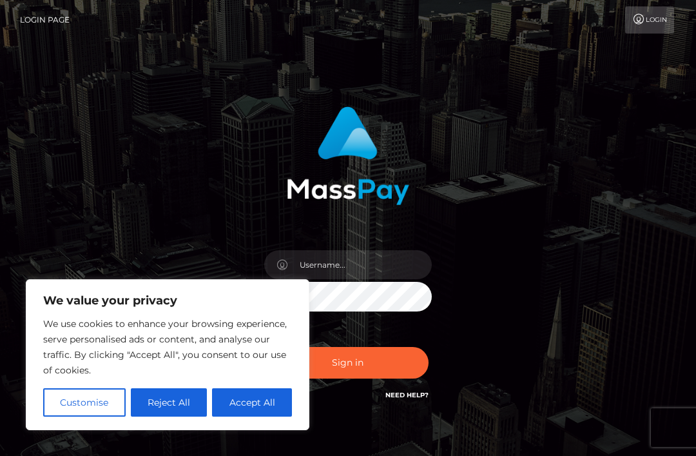
click at [256, 394] on button "Accept All" at bounding box center [252, 402] width 80 height 28
checkbox input "true"
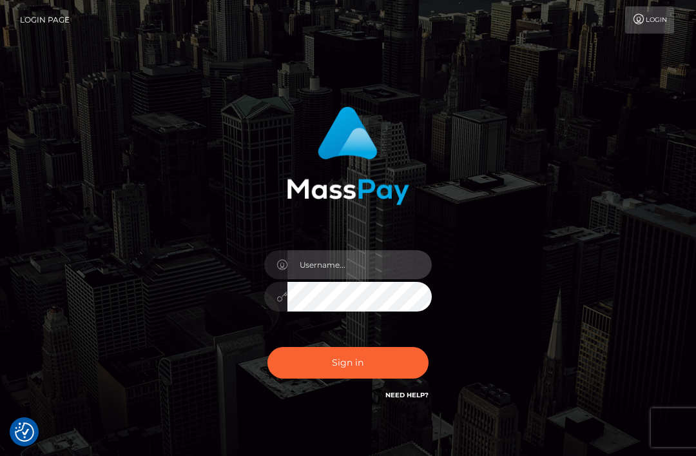
click at [371, 265] on input "text" at bounding box center [359, 264] width 144 height 29
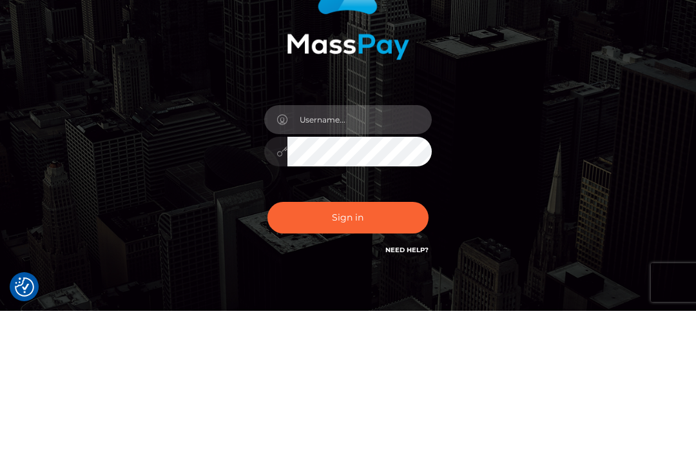
type input "[EMAIL_ADDRESS][DOMAIN_NAME]"
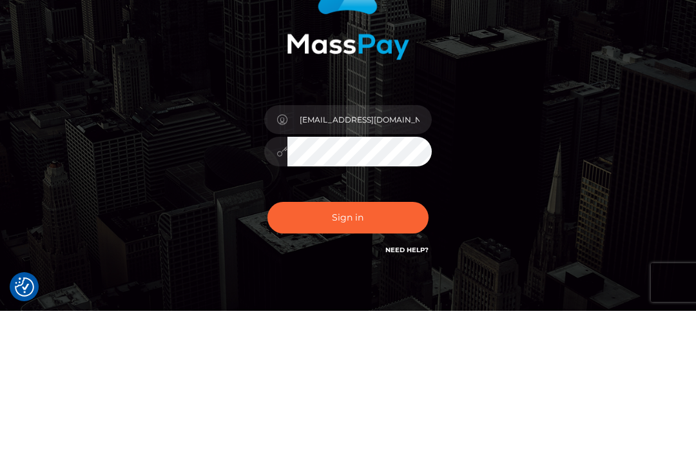
scroll to position [64, 0]
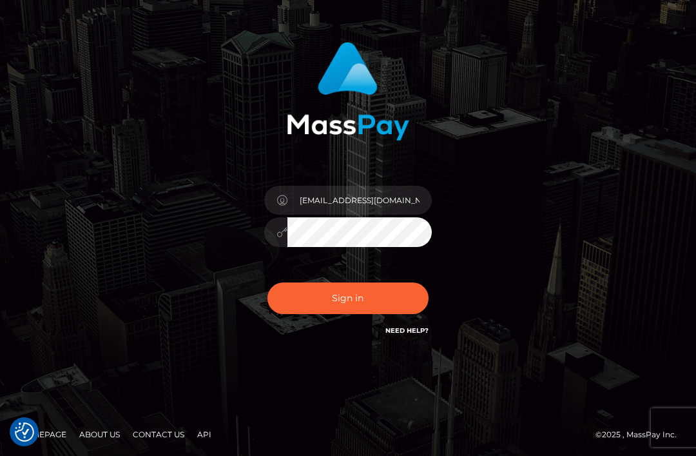
click at [384, 300] on button "Sign in" at bounding box center [347, 298] width 161 height 32
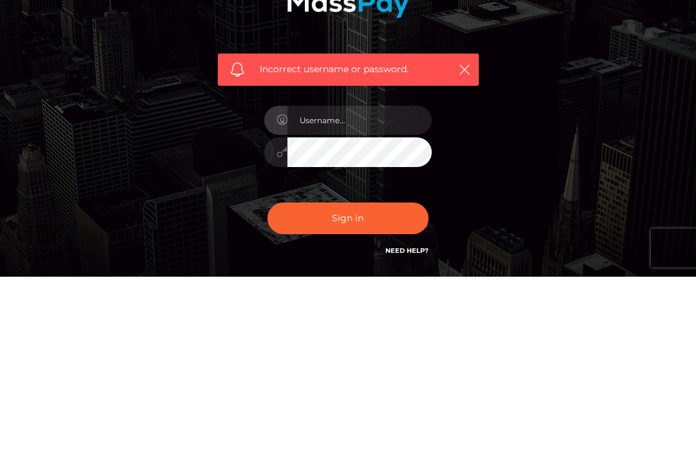
scroll to position [187, 0]
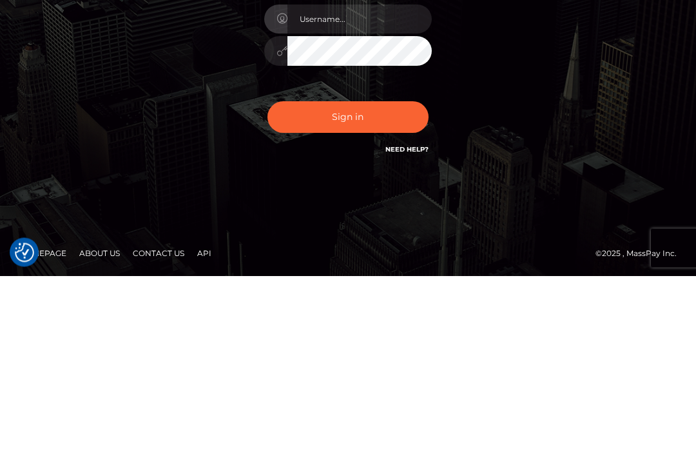
checkbox input "true"
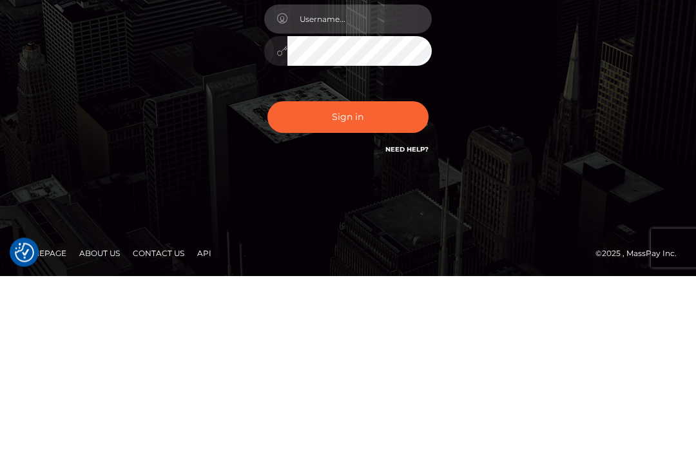
type input "[EMAIL_ADDRESS][DOMAIN_NAME]"
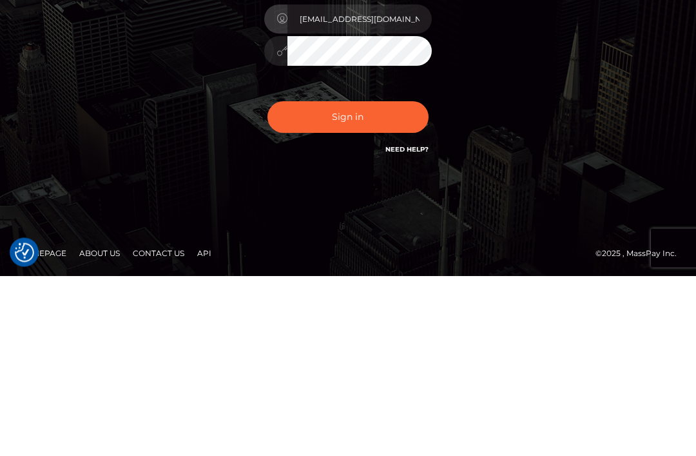
scroll to position [107, 0]
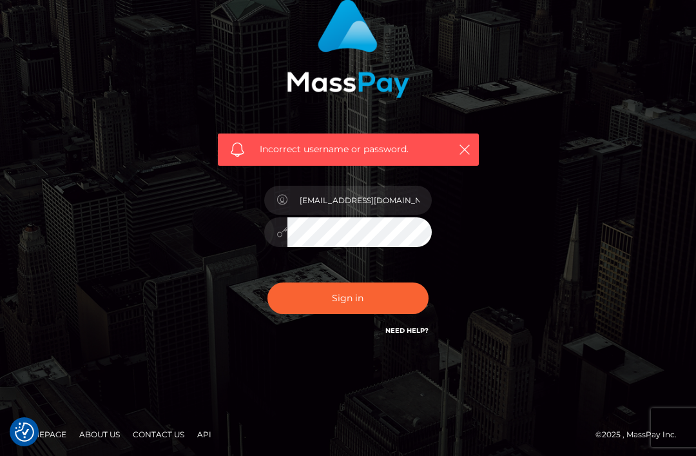
click at [465, 147] on icon "button" at bounding box center [464, 149] width 13 height 13
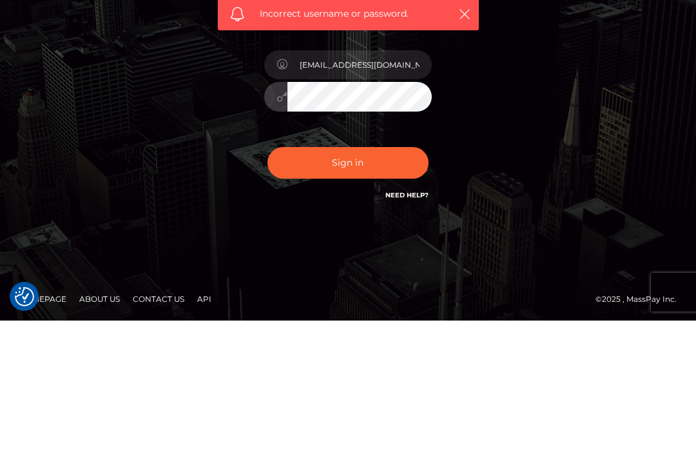
click at [391, 282] on button "Sign in" at bounding box center [347, 298] width 161 height 32
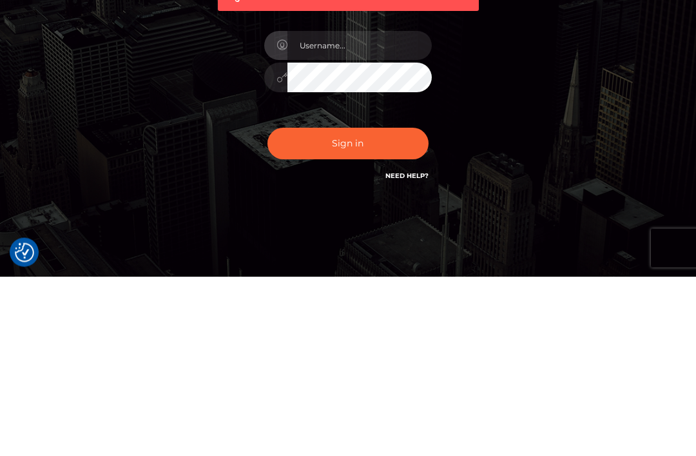
scroll to position [107, 0]
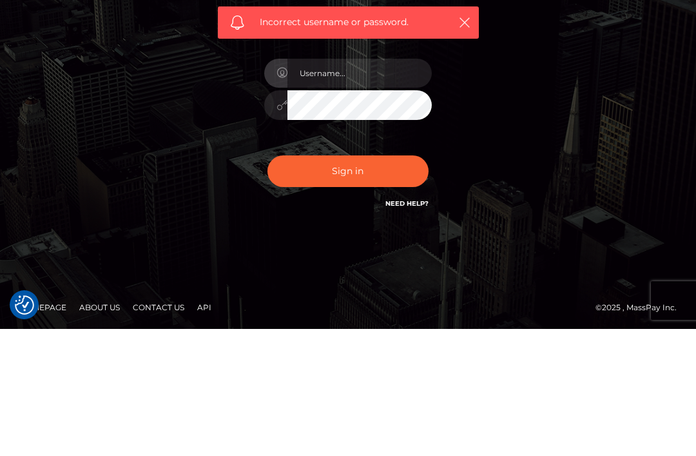
click at [414, 326] on link "Need Help?" at bounding box center [406, 330] width 43 height 8
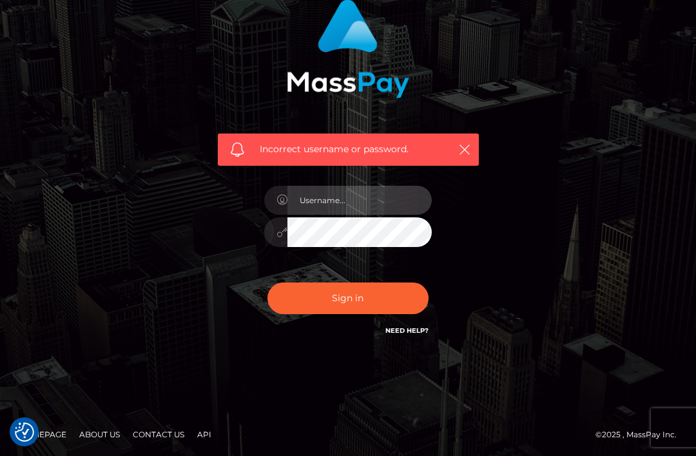
click at [353, 202] on input "text" at bounding box center [359, 200] width 144 height 29
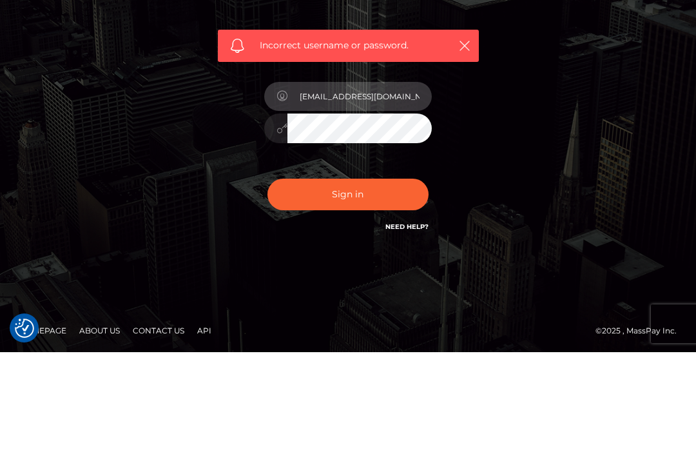
type input "[EMAIL_ADDRESS][DOMAIN_NAME]"
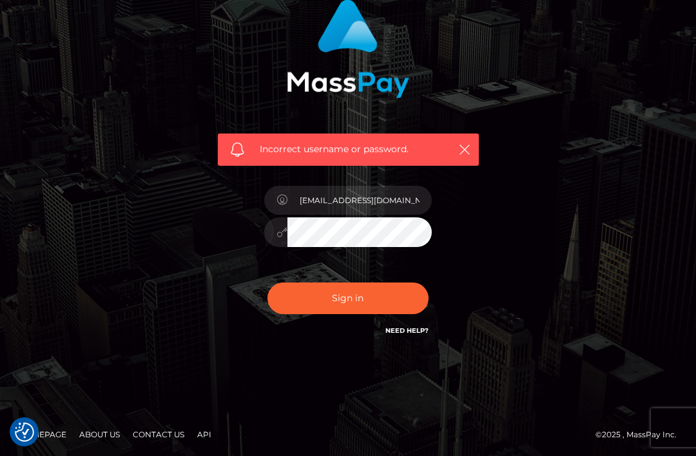
click at [380, 300] on button "Sign in" at bounding box center [347, 298] width 161 height 32
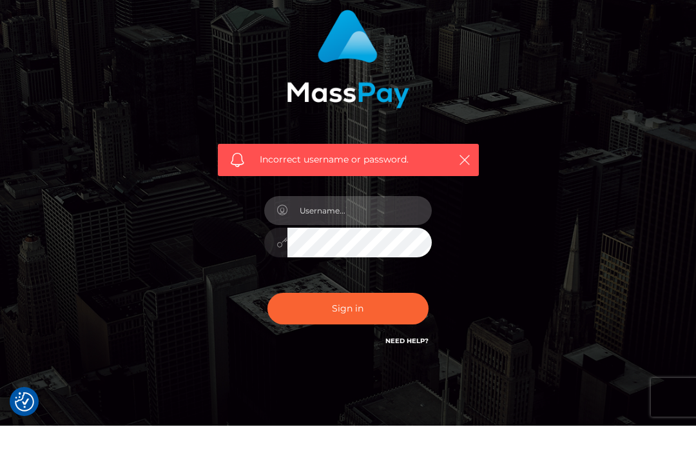
scroll to position [66, 0]
